Goal: Task Accomplishment & Management: Use online tool/utility

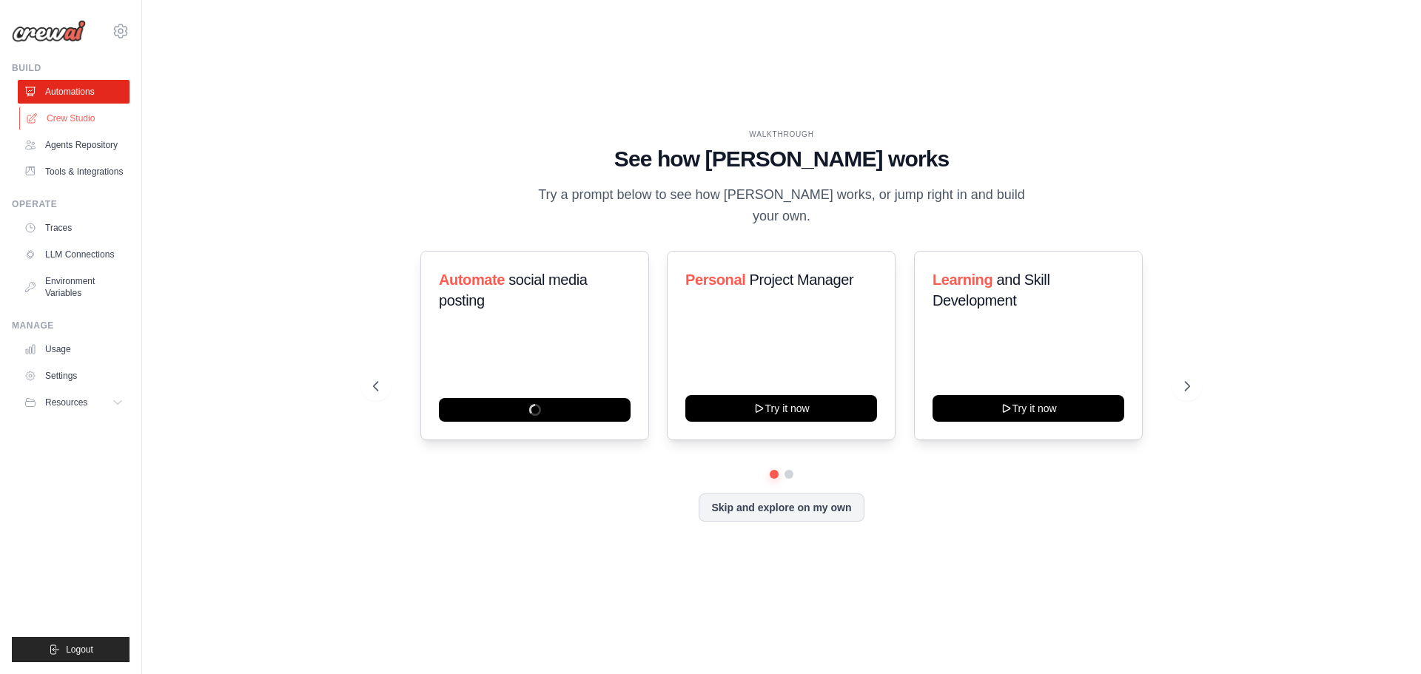
click at [81, 114] on link "Crew Studio" at bounding box center [75, 119] width 112 height 24
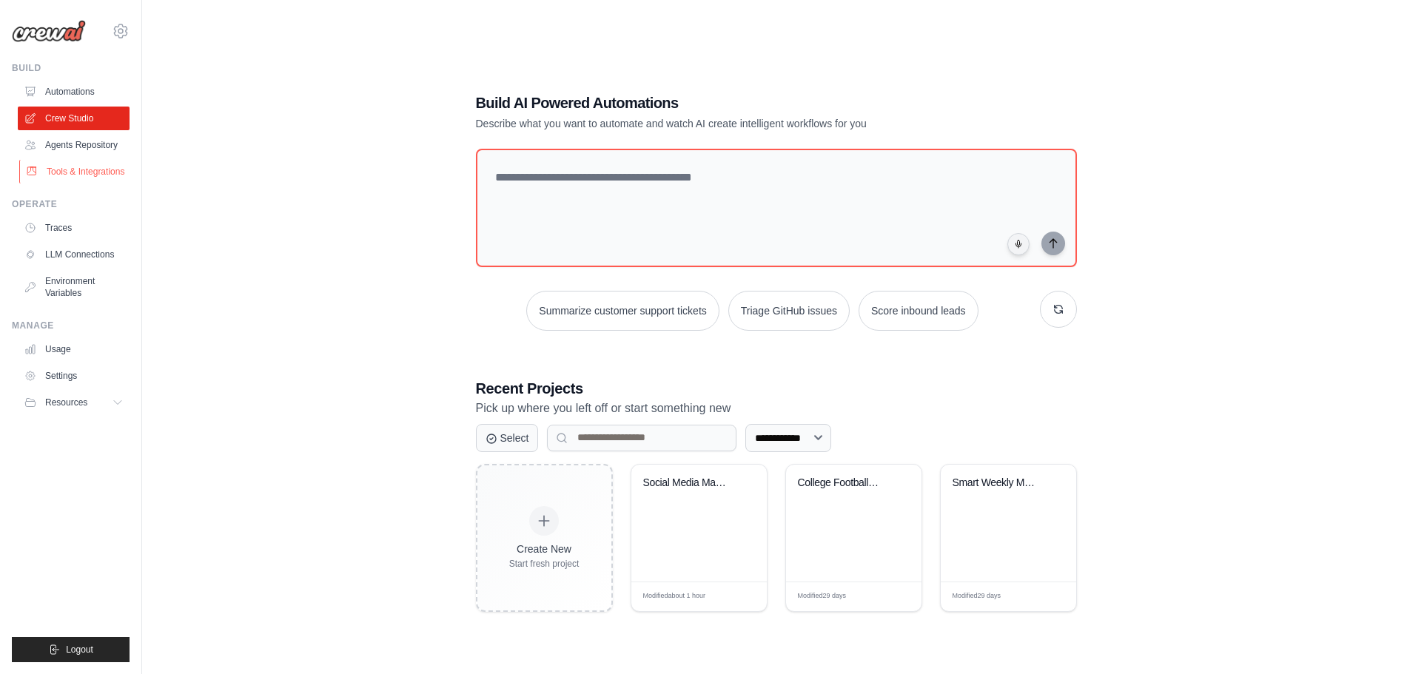
click at [91, 171] on link "Tools & Integrations" at bounding box center [75, 172] width 112 height 24
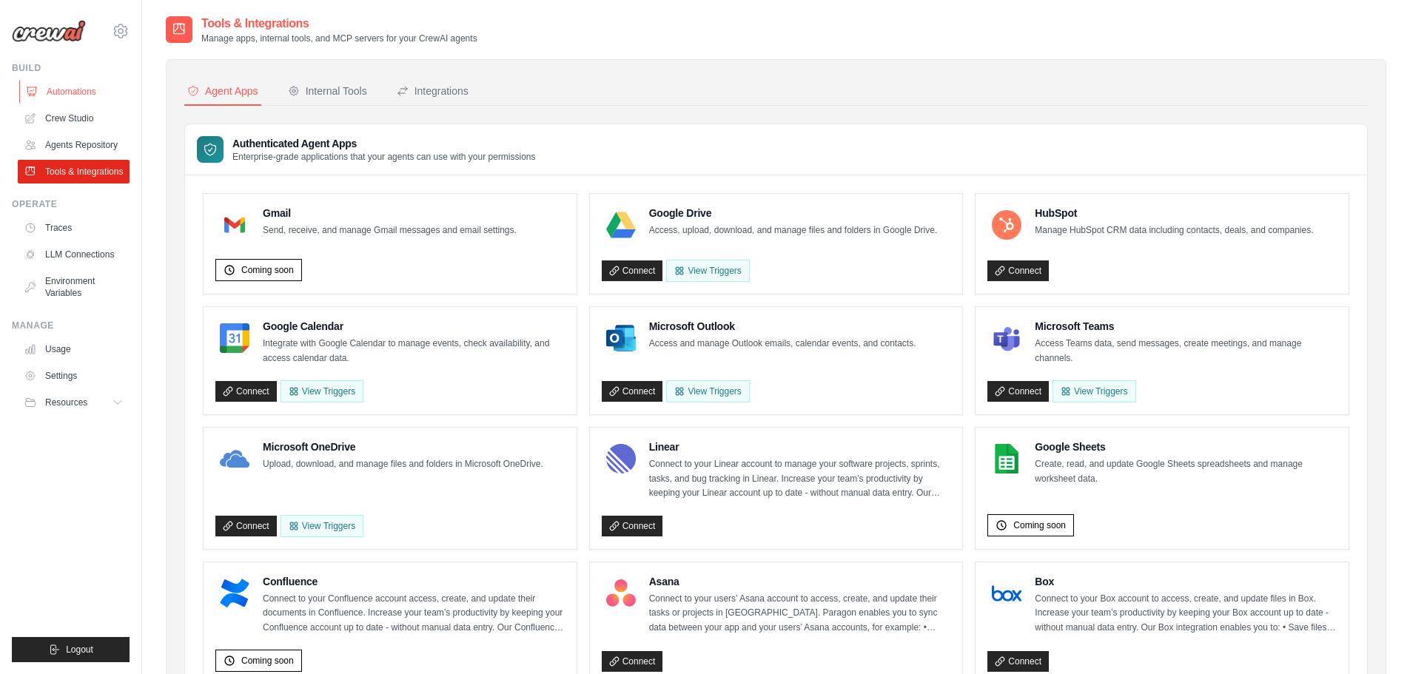
click at [87, 96] on link "Automations" at bounding box center [75, 92] width 112 height 24
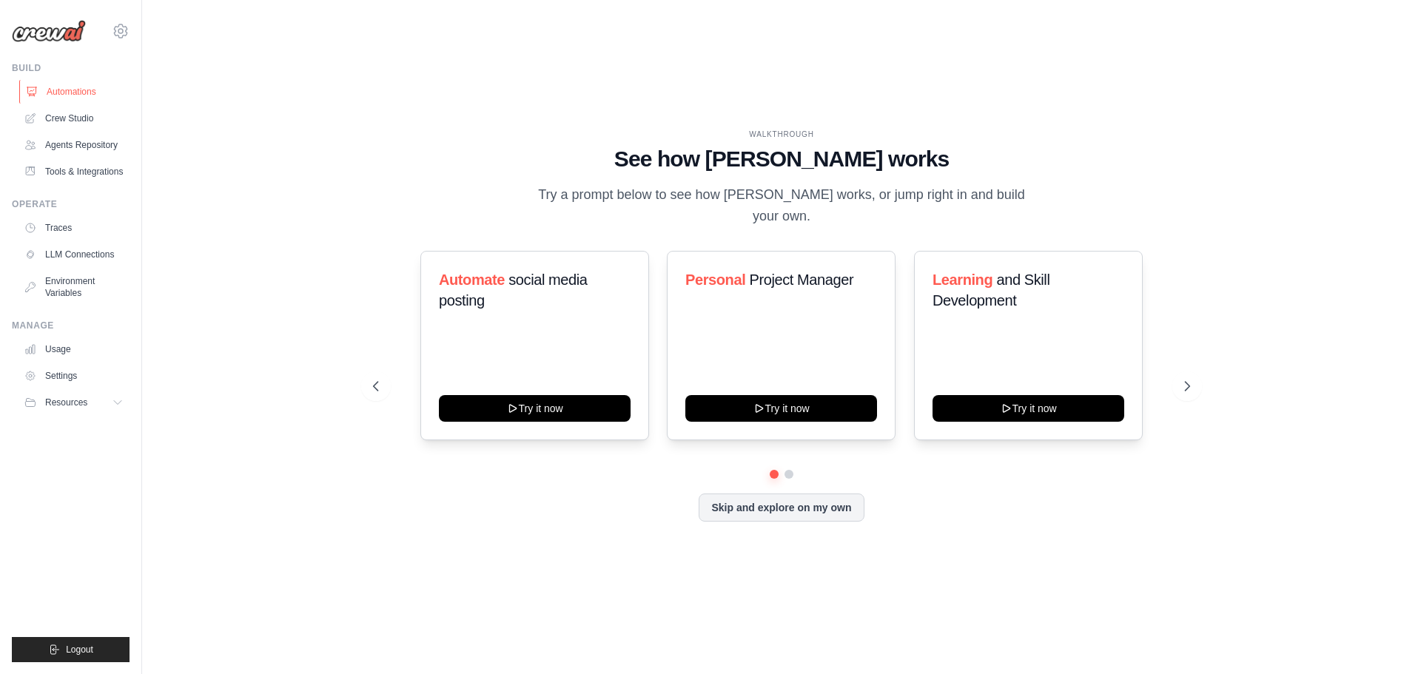
click at [83, 88] on link "Automations" at bounding box center [75, 92] width 112 height 24
click at [821, 501] on button "Skip and explore on my own" at bounding box center [781, 506] width 165 height 28
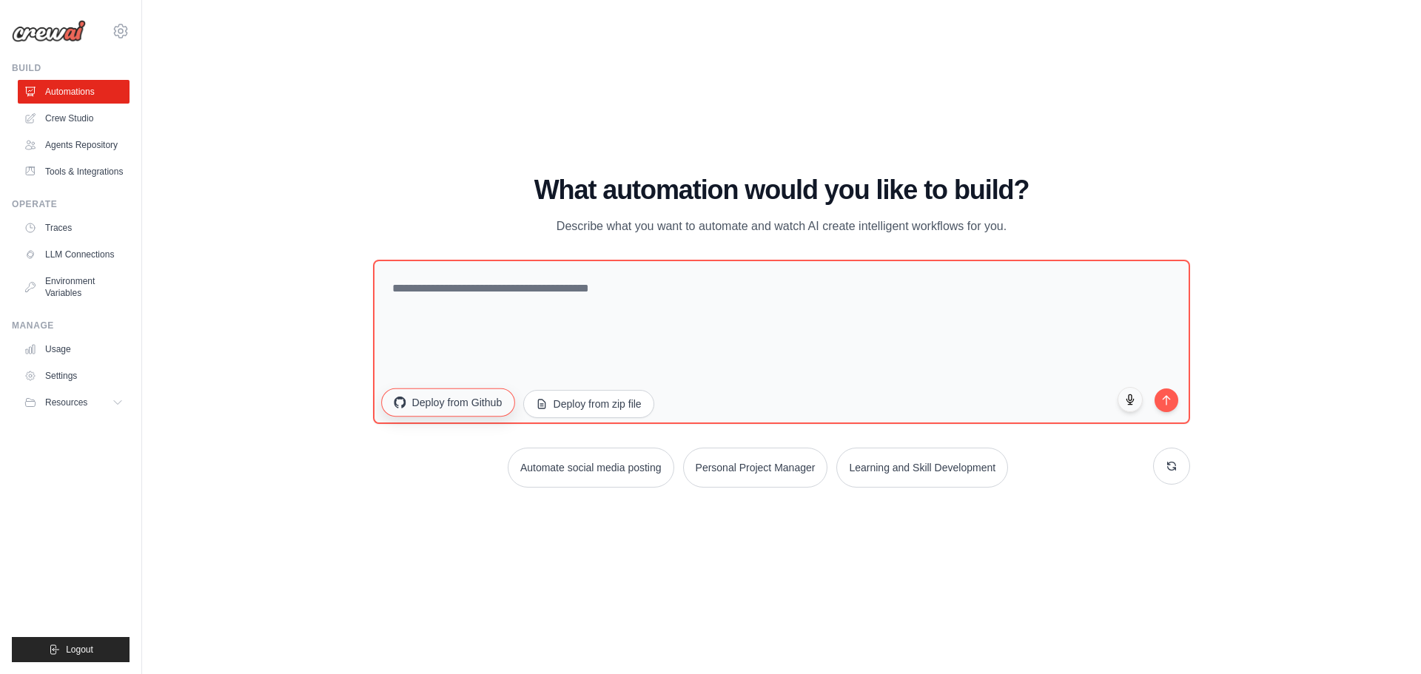
click at [465, 409] on button "Deploy from Github" at bounding box center [447, 402] width 133 height 28
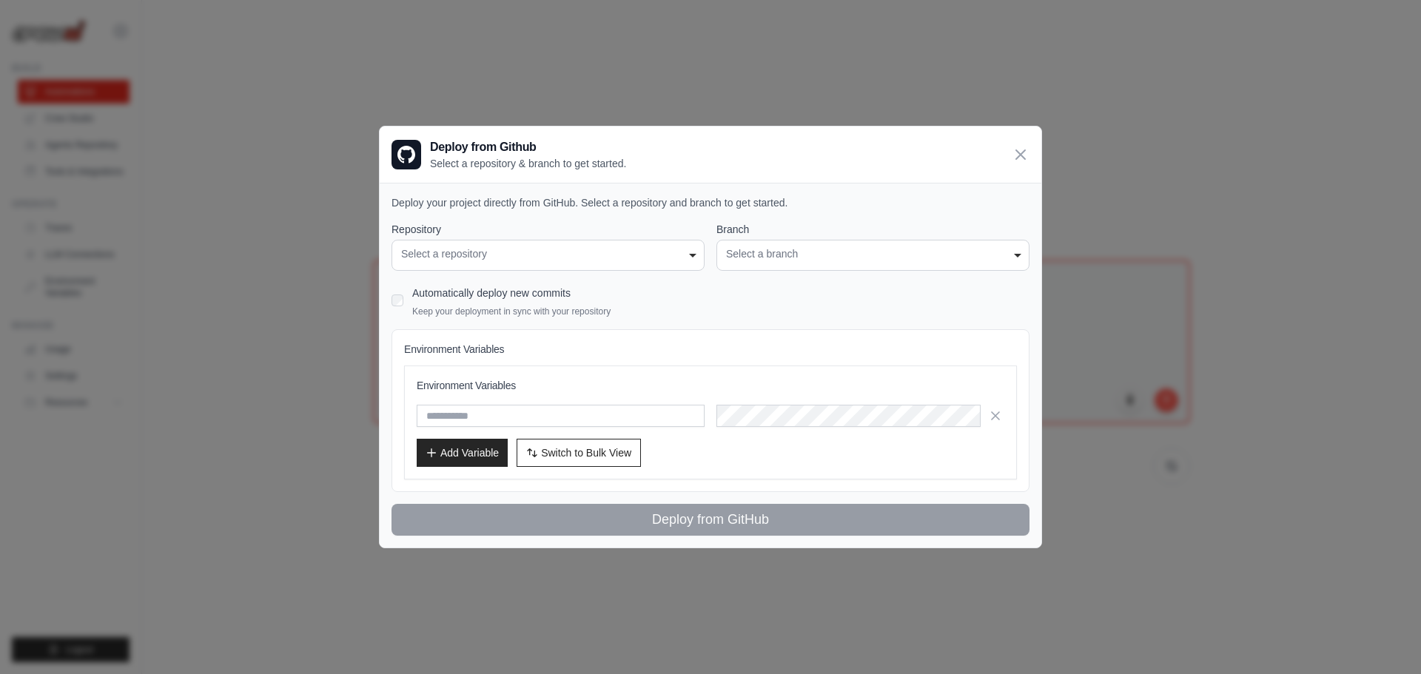
click at [651, 256] on div "Select a repository" at bounding box center [548, 254] width 294 height 16
click at [685, 255] on div "Select a repository" at bounding box center [548, 254] width 294 height 16
click at [451, 243] on div "**********" at bounding box center [547, 255] width 313 height 31
click at [450, 243] on div "**********" at bounding box center [547, 255] width 313 height 31
click at [448, 255] on div "**********" at bounding box center [547, 255] width 313 height 31
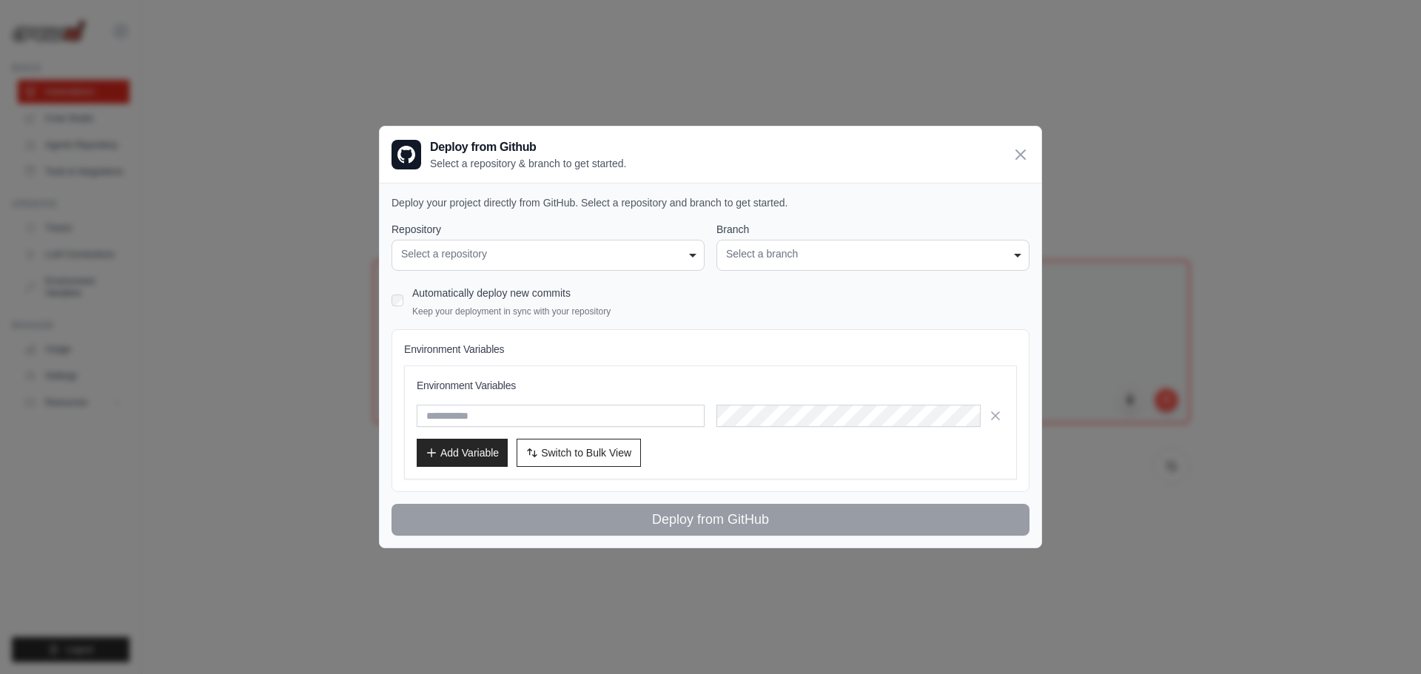
click at [446, 266] on div "**********" at bounding box center [547, 255] width 313 height 31
click at [514, 161] on p "Select a repository & branch to get started." at bounding box center [528, 163] width 196 height 15
drag, startPoint x: 1015, startPoint y: 149, endPoint x: 1003, endPoint y: 152, distance: 12.8
click at [1016, 150] on icon at bounding box center [1020, 154] width 9 height 9
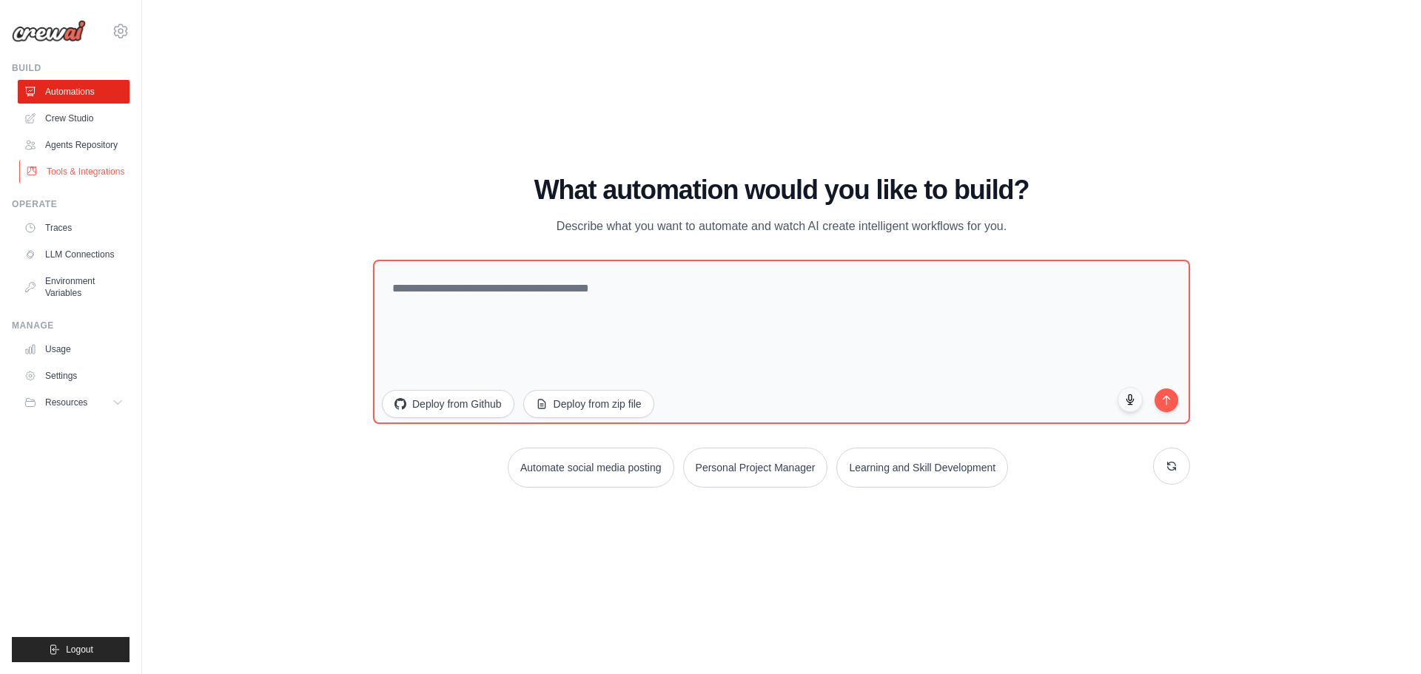
click at [75, 165] on link "Tools & Integrations" at bounding box center [75, 172] width 112 height 24
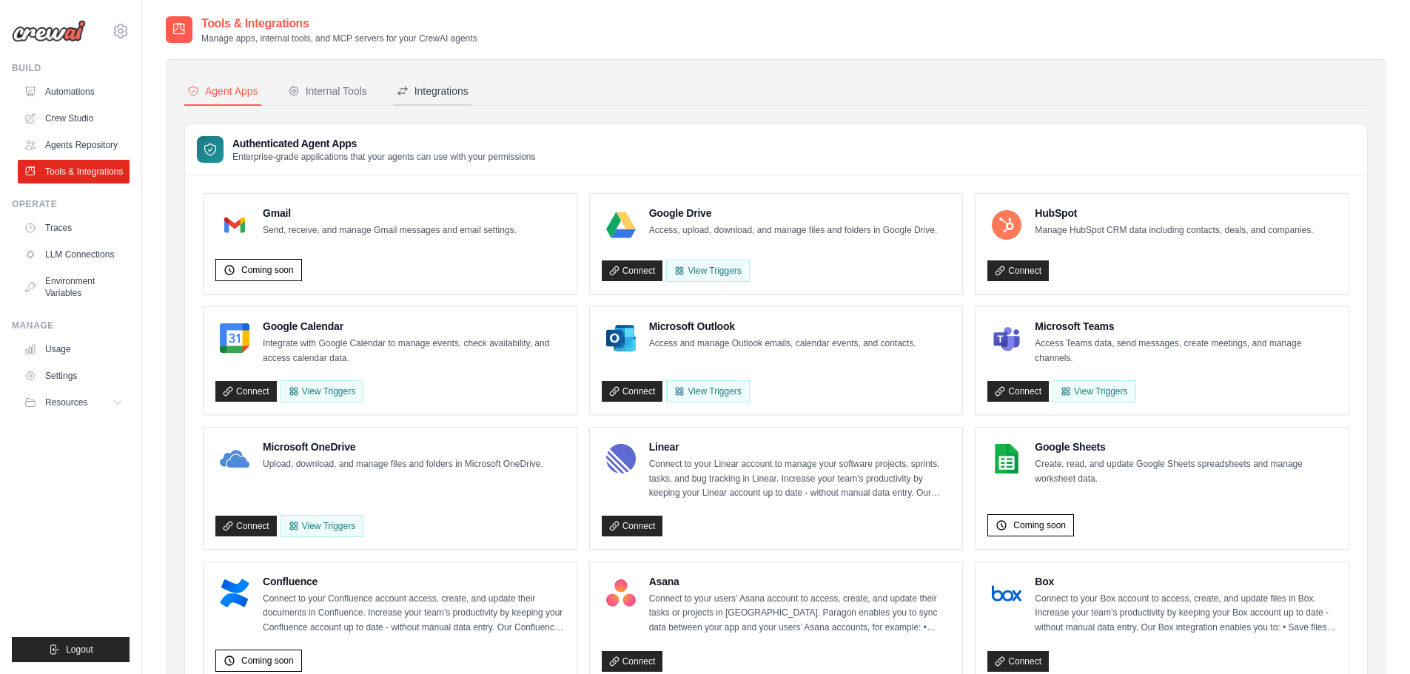
click at [438, 87] on div "Integrations" at bounding box center [433, 91] width 72 height 15
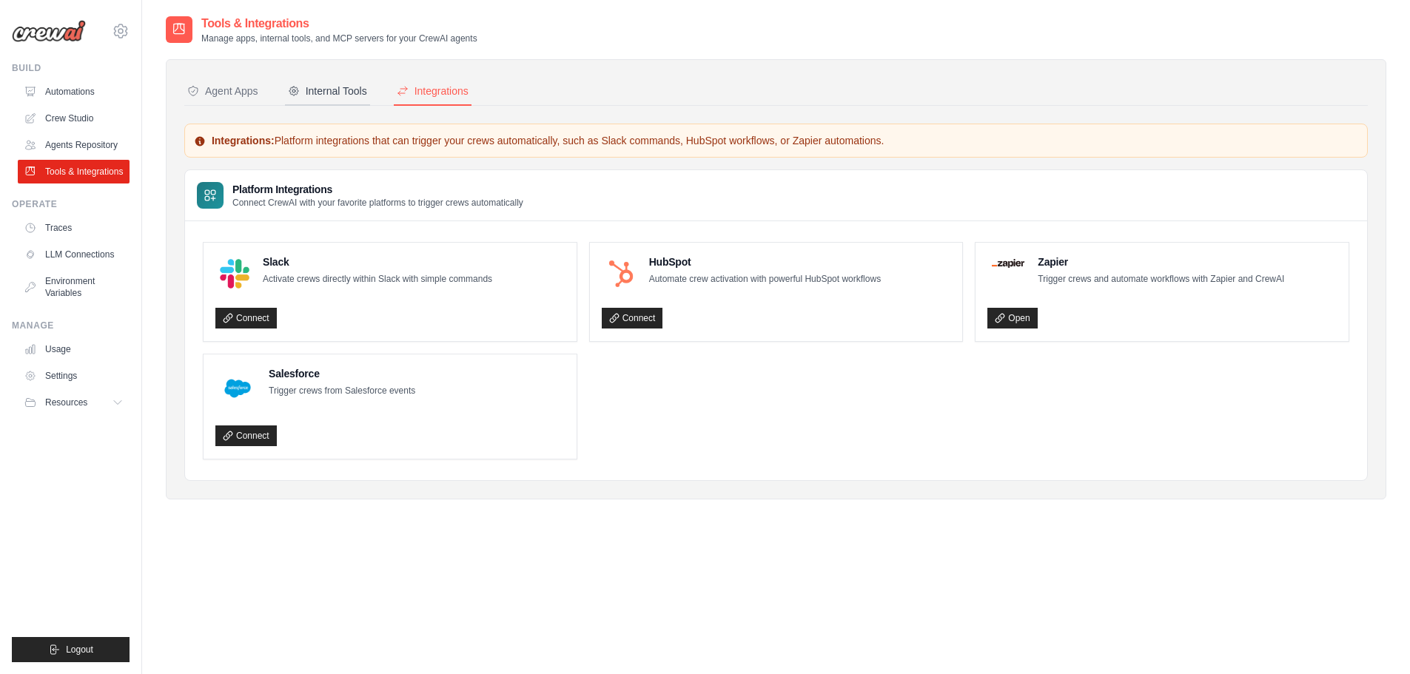
click at [332, 92] on div "Internal Tools" at bounding box center [327, 91] width 79 height 15
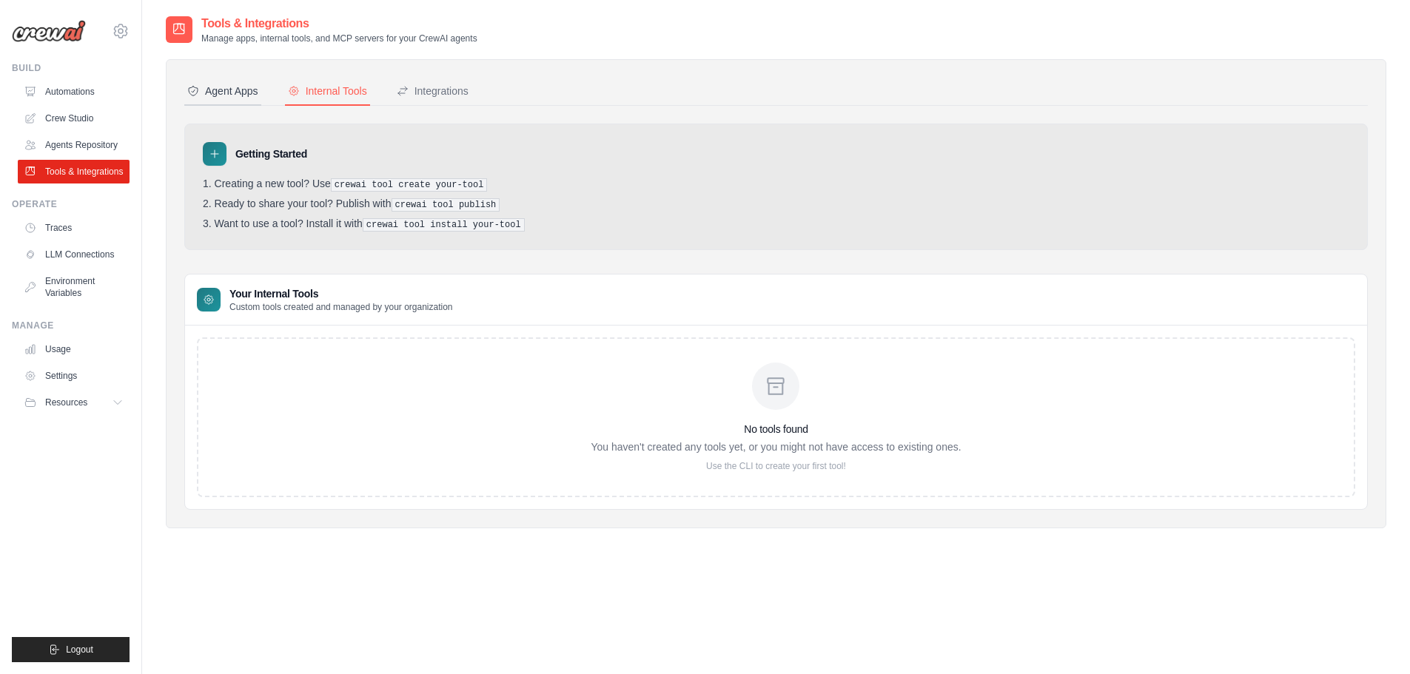
click at [243, 87] on div "Agent Apps" at bounding box center [222, 91] width 71 height 15
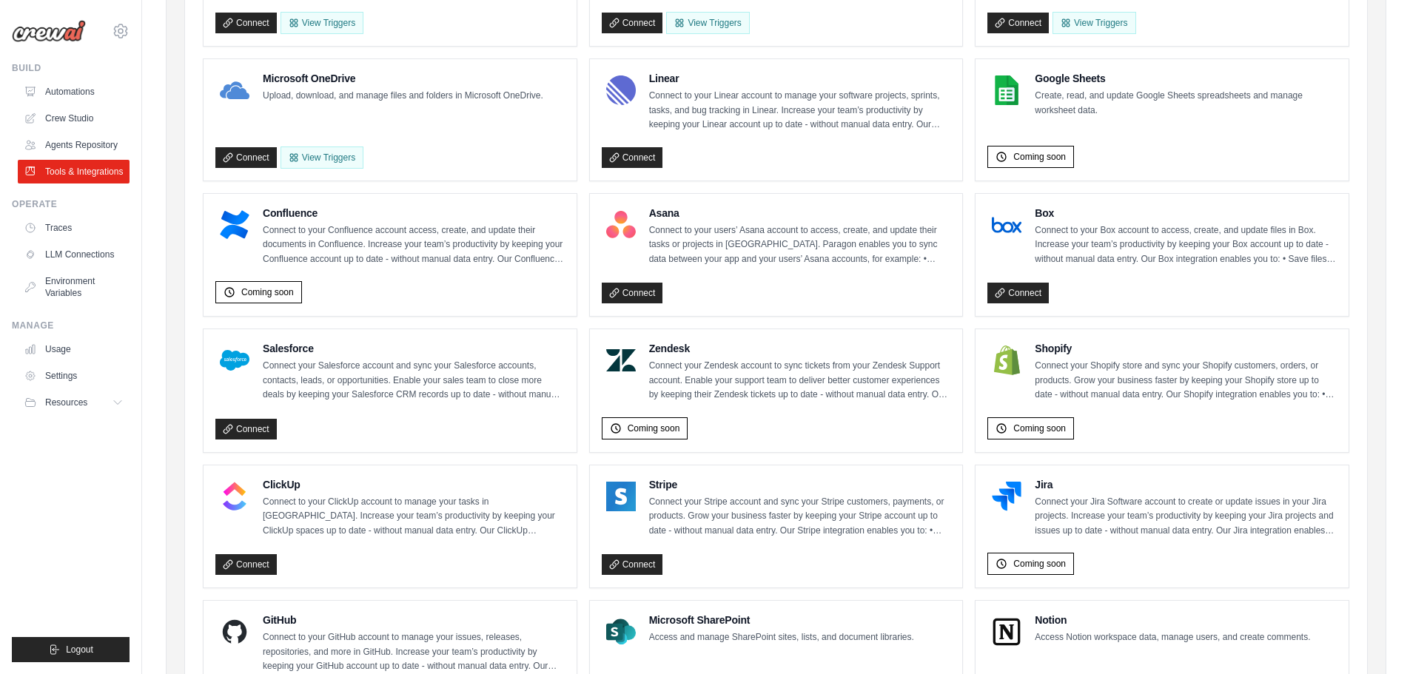
scroll to position [518, 0]
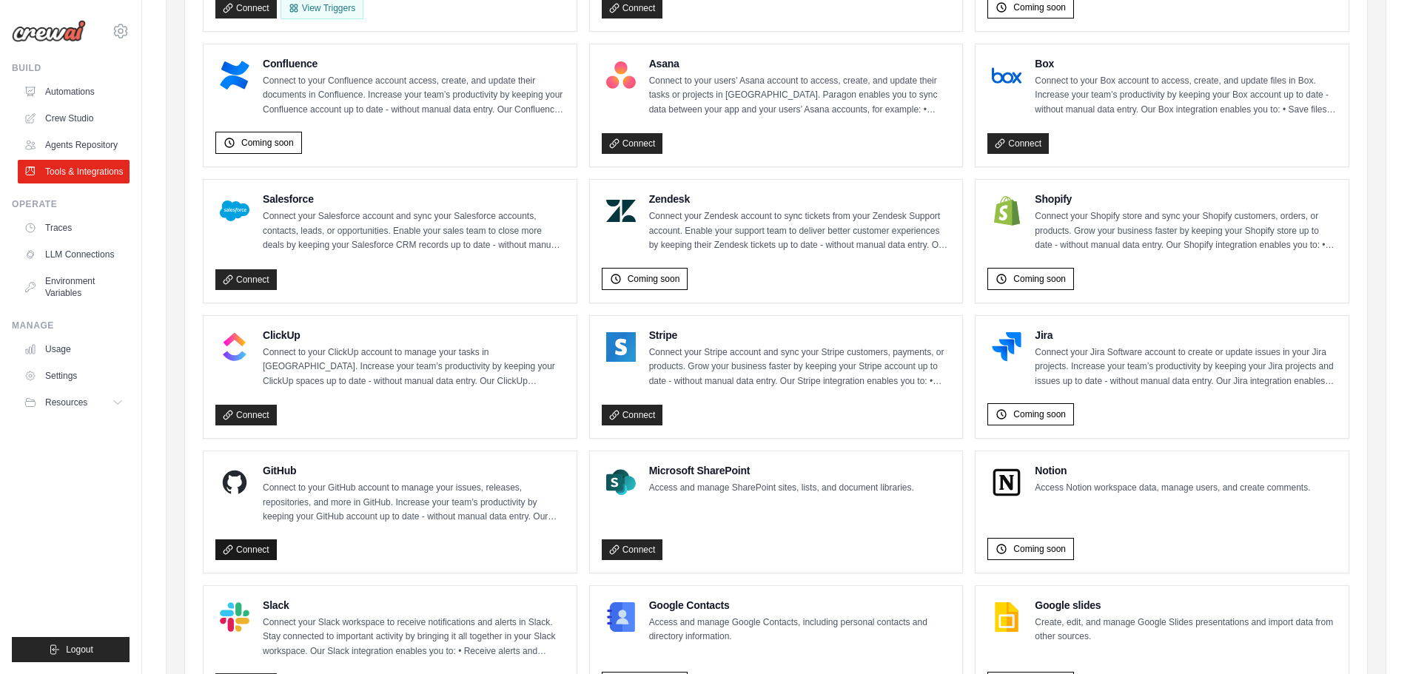
click at [255, 554] on link "Connect" at bounding box center [245, 549] width 61 height 21
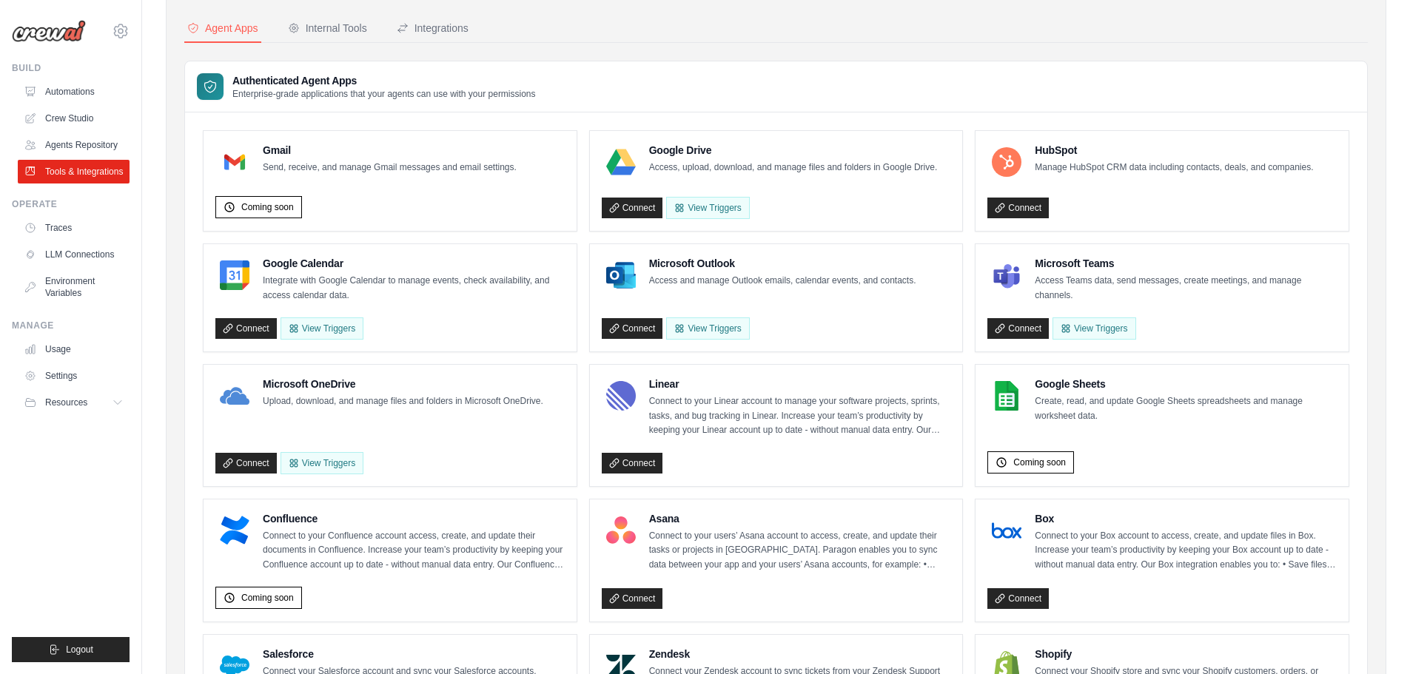
scroll to position [0, 0]
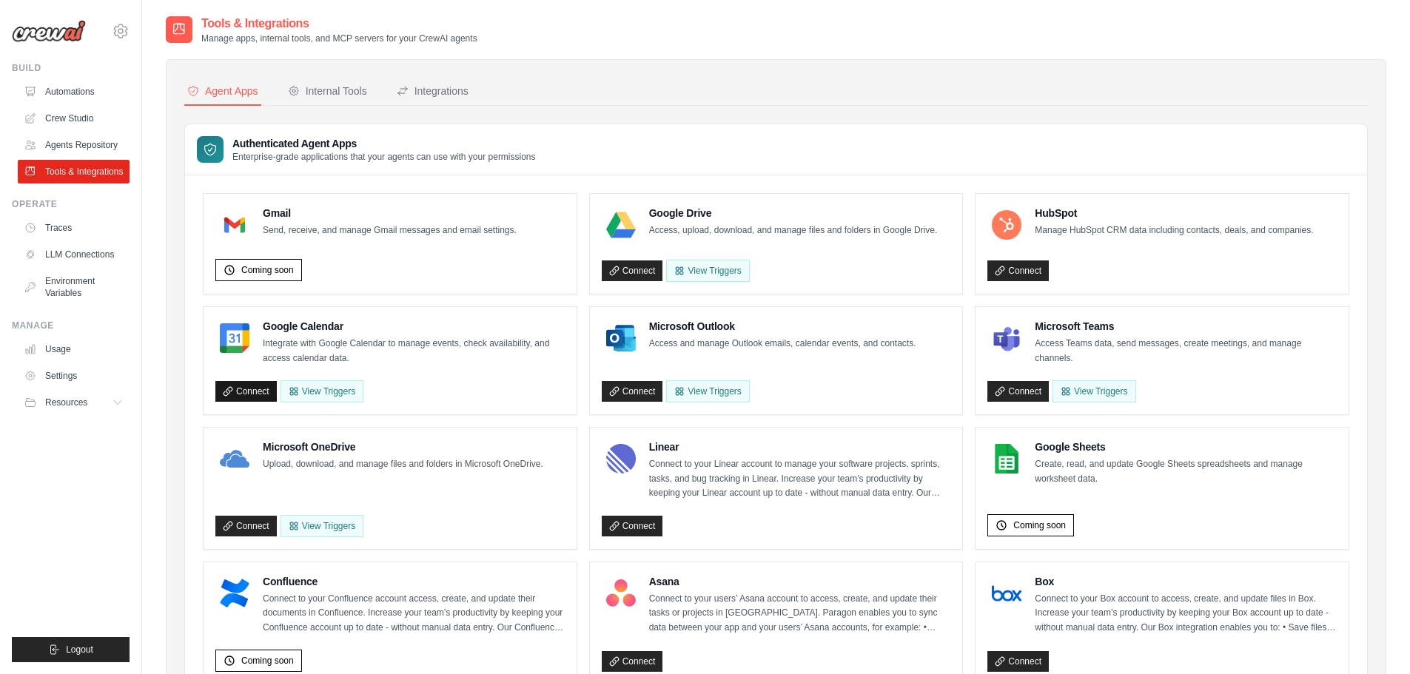
click at [246, 390] on link "Connect" at bounding box center [245, 391] width 61 height 21
click at [639, 390] on link "Connect" at bounding box center [632, 391] width 61 height 21
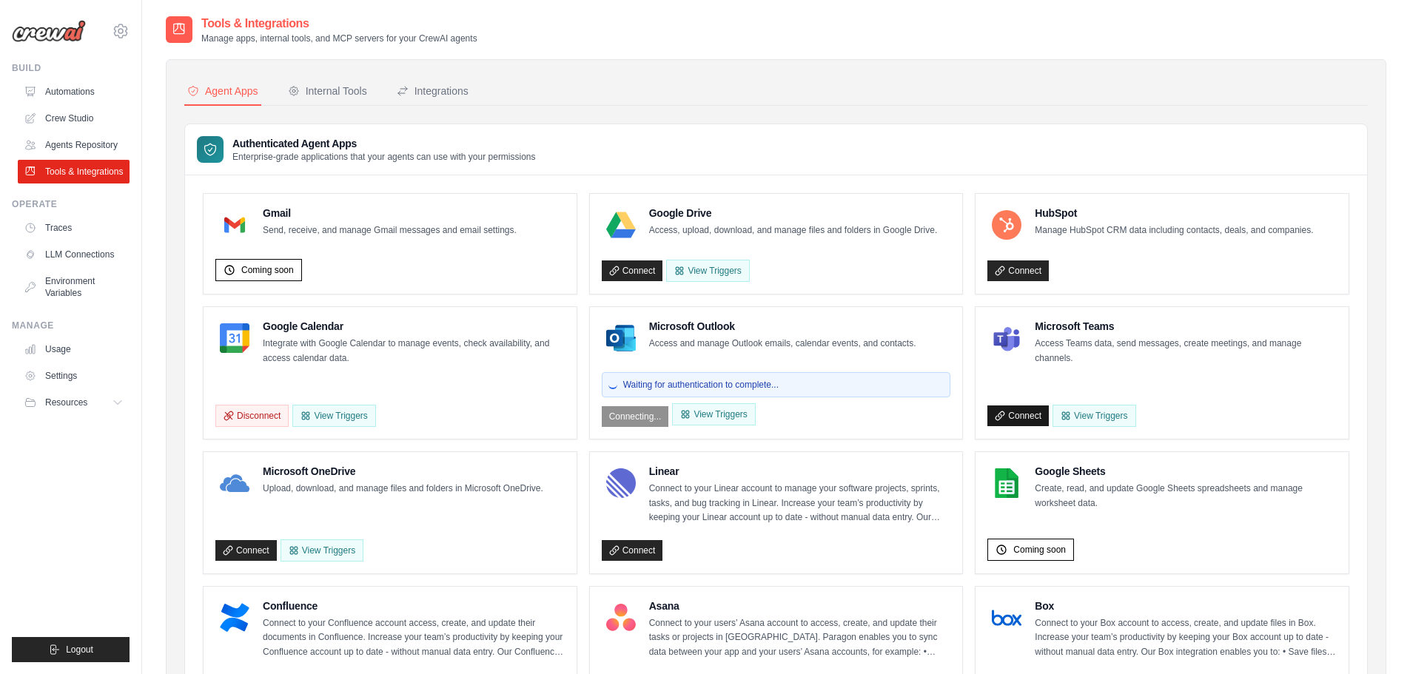
click at [1018, 423] on link "Connect" at bounding box center [1017, 416] width 61 height 21
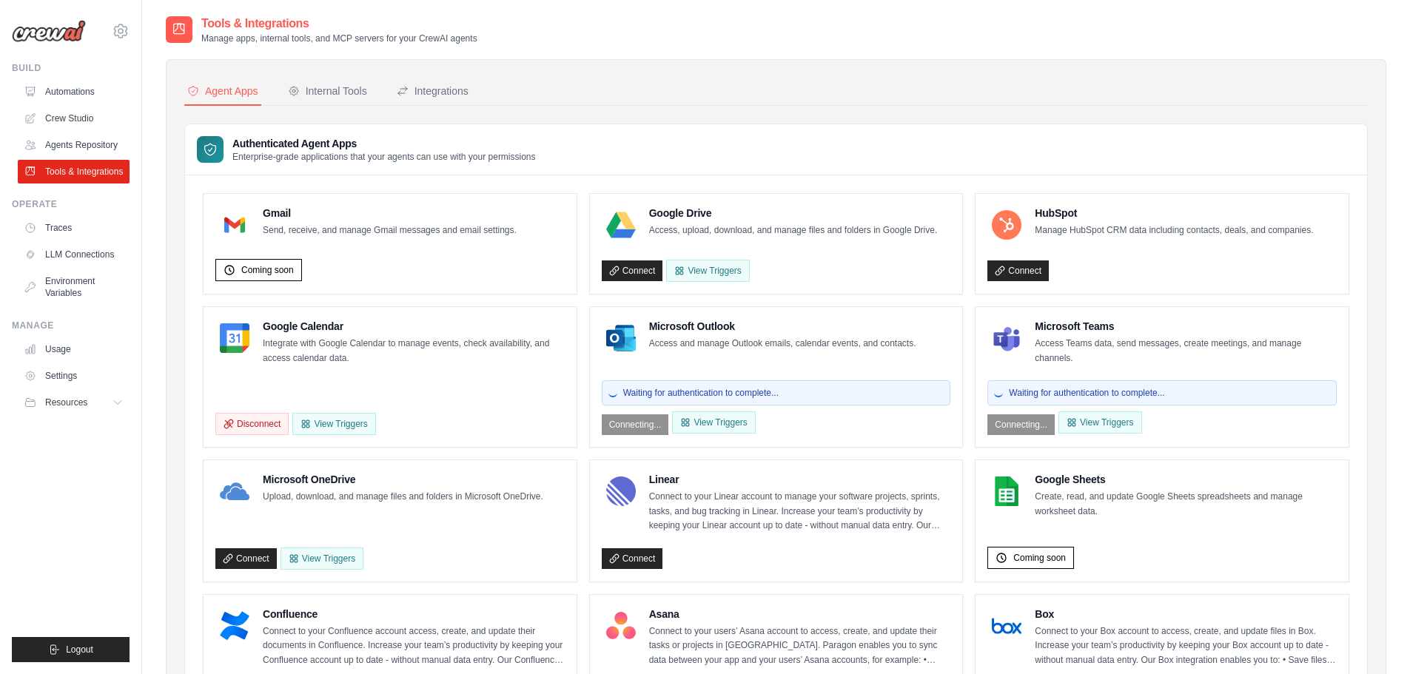
click at [326, 240] on div "Gmail Send, receive, and manage Gmail messages and email settings." at bounding box center [365, 225] width 301 height 38
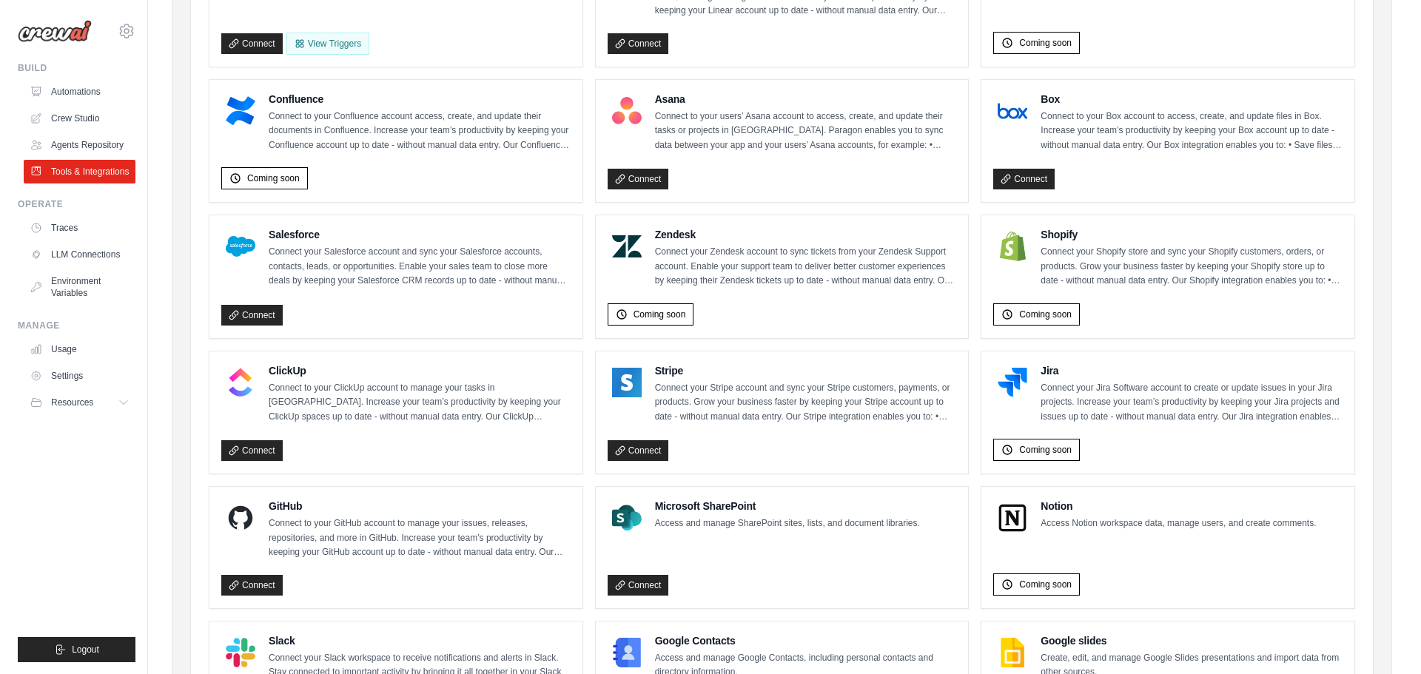
scroll to position [518, 0]
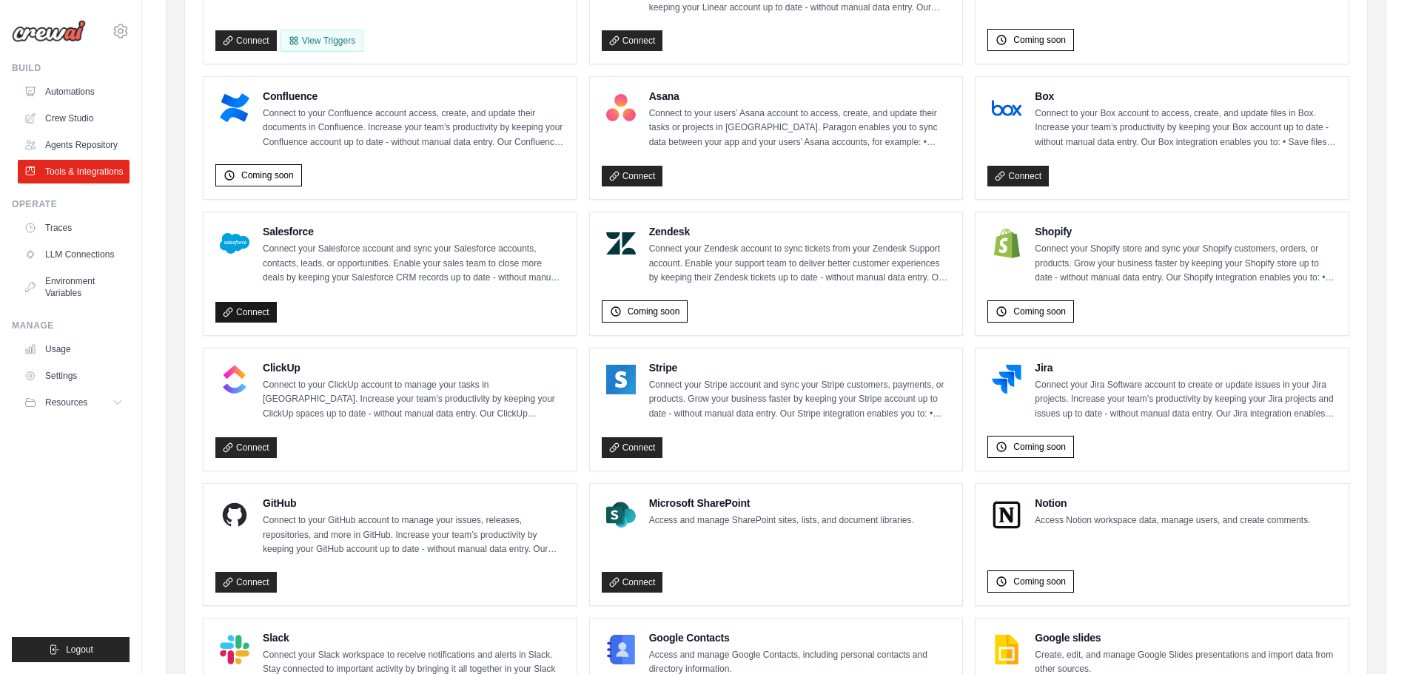
click at [266, 311] on link "Connect" at bounding box center [245, 312] width 61 height 21
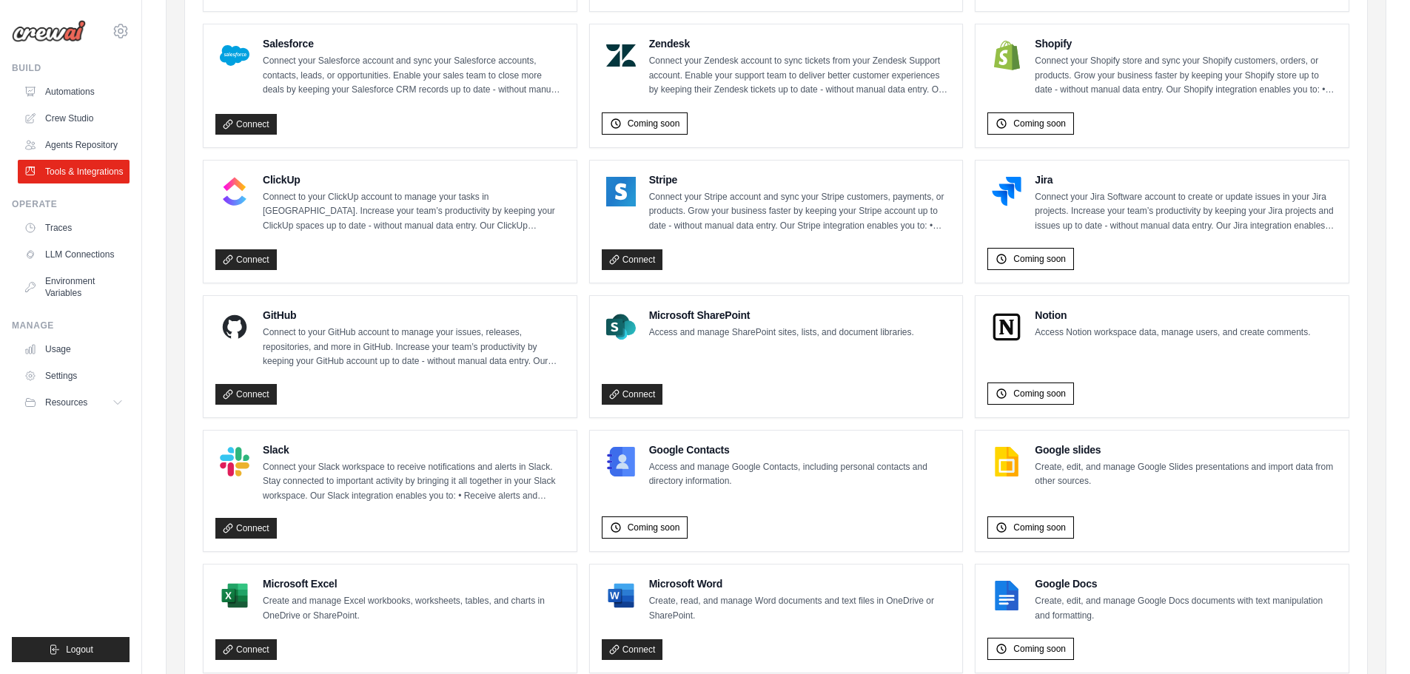
scroll to position [740, 0]
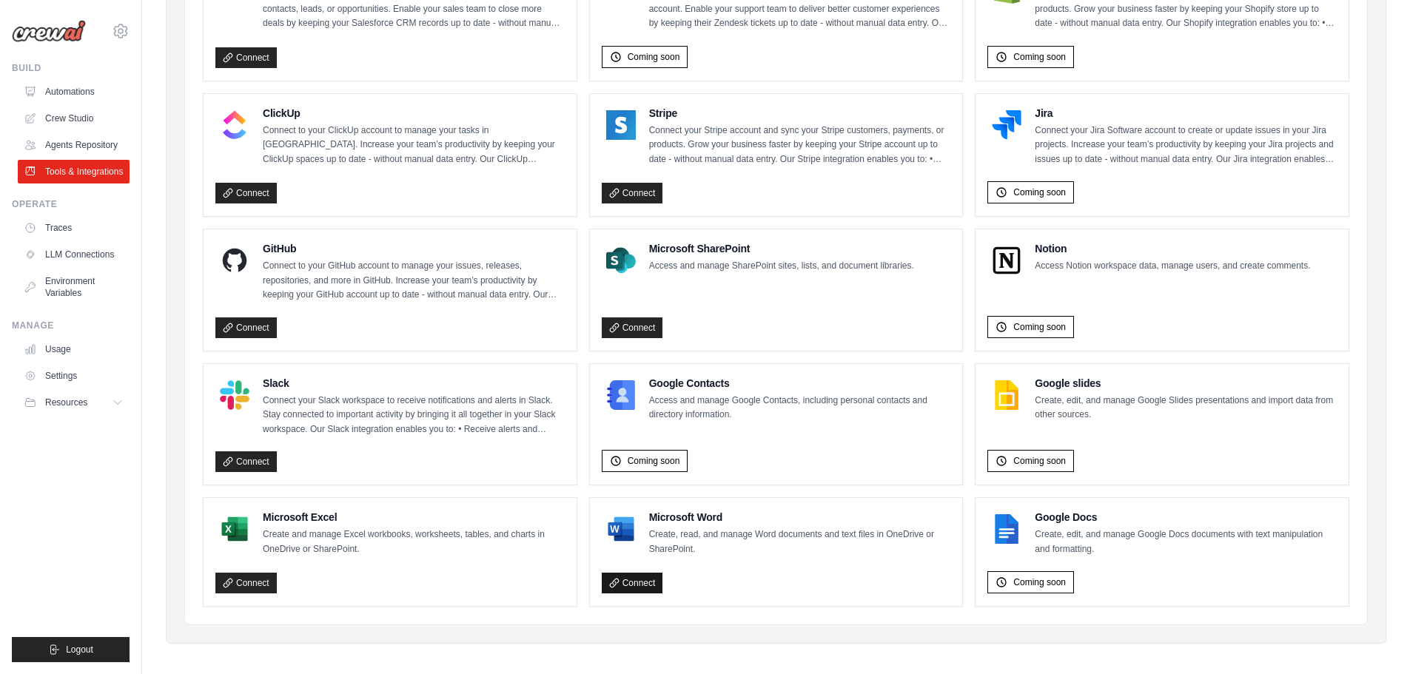
click at [645, 582] on link "Connect" at bounding box center [632, 583] width 61 height 21
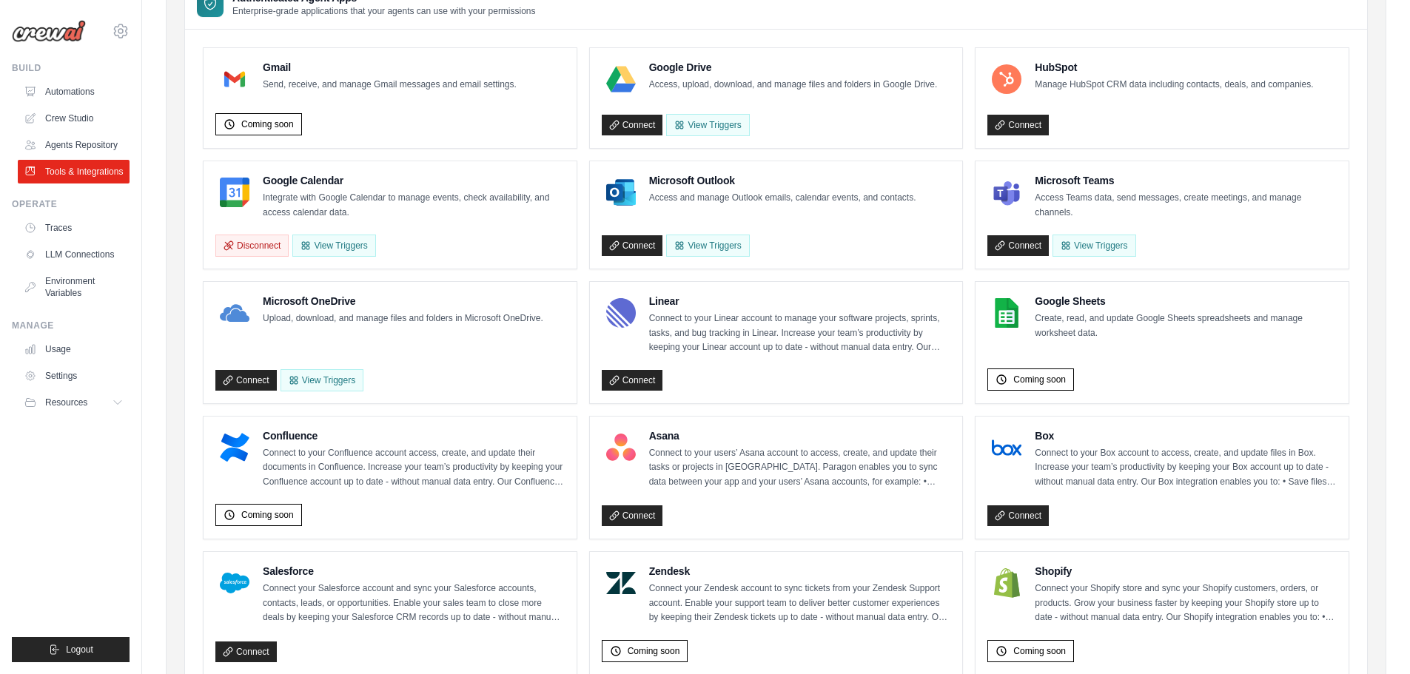
scroll to position [0, 0]
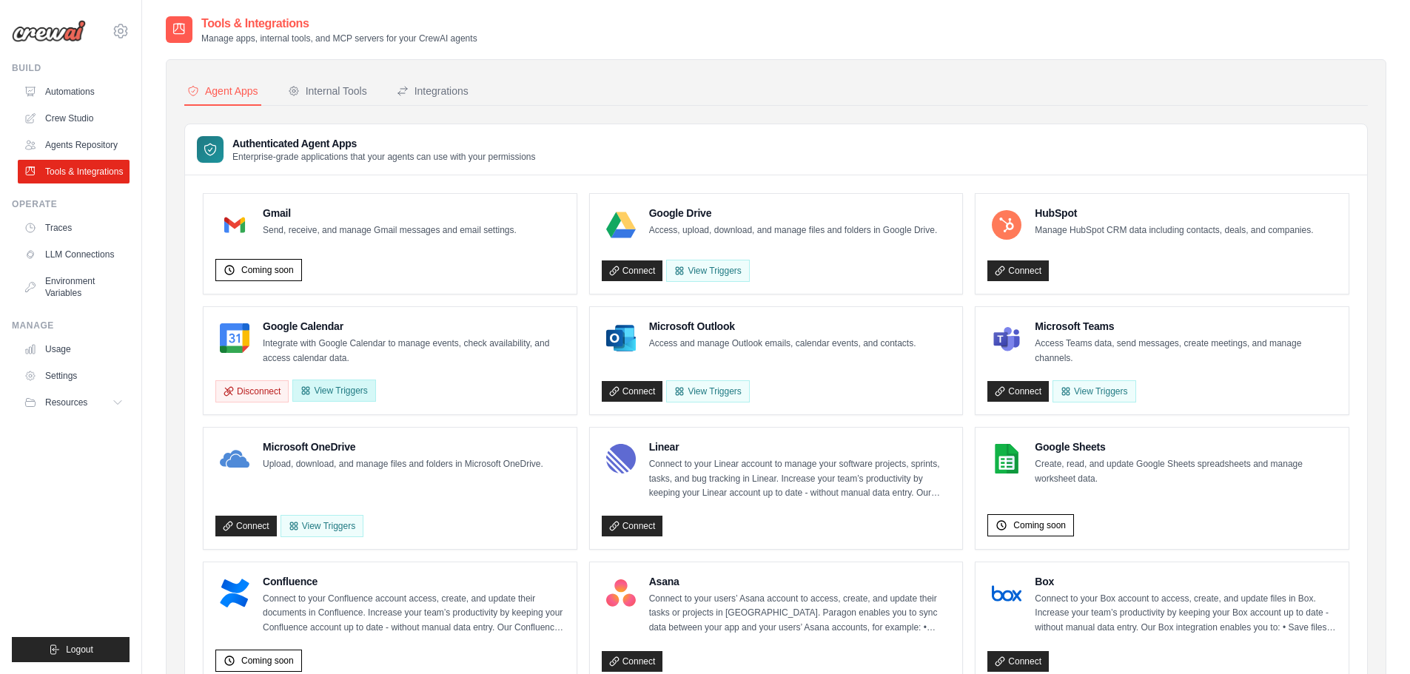
click at [349, 395] on button "View Triggers" at bounding box center [333, 391] width 83 height 22
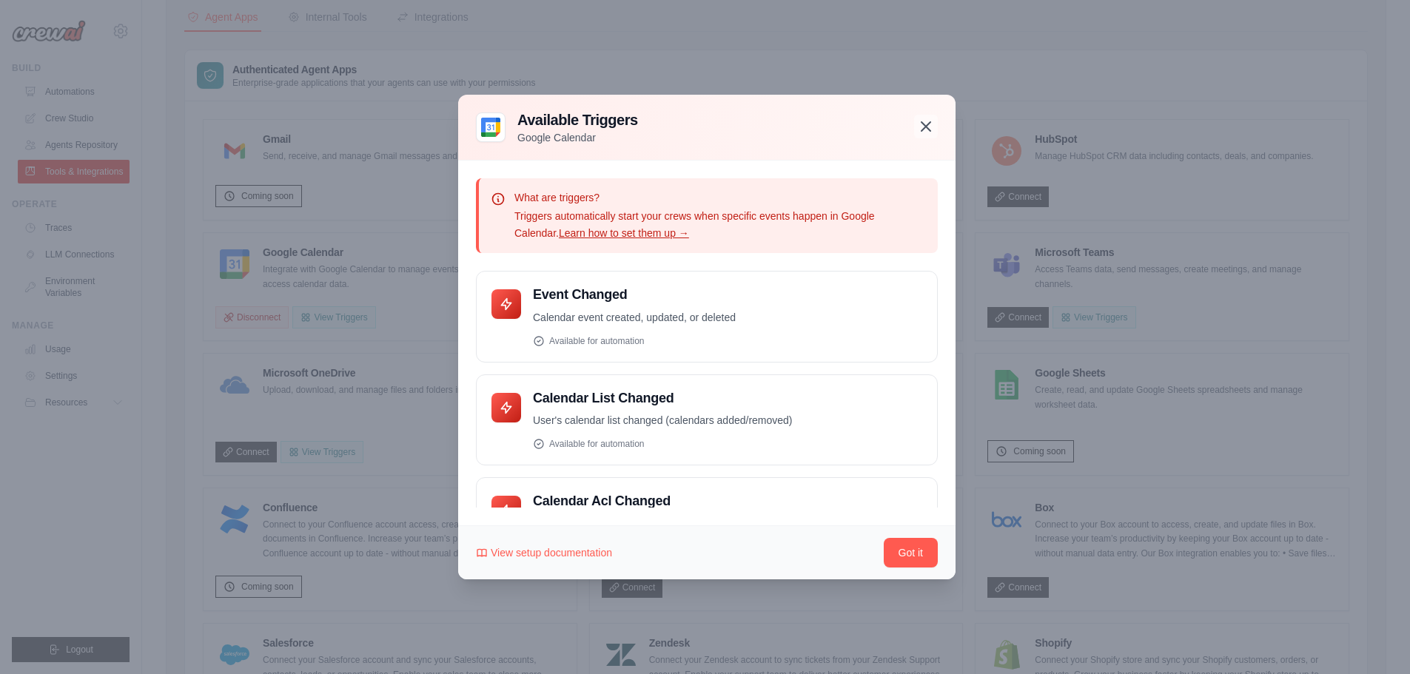
click at [921, 127] on icon "button" at bounding box center [926, 127] width 18 height 18
